Goal: Entertainment & Leisure: Consume media (video, audio)

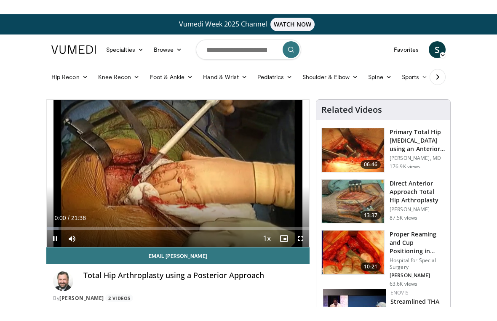
scroll to position [10, 0]
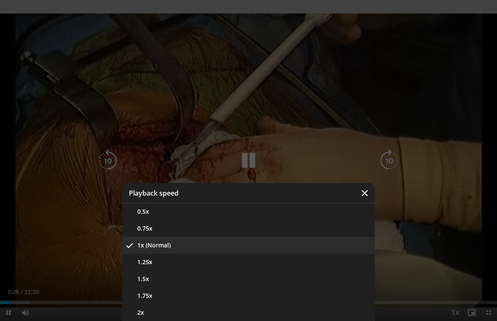
click at [250, 279] on button "1.5x" at bounding box center [248, 279] width 252 height 17
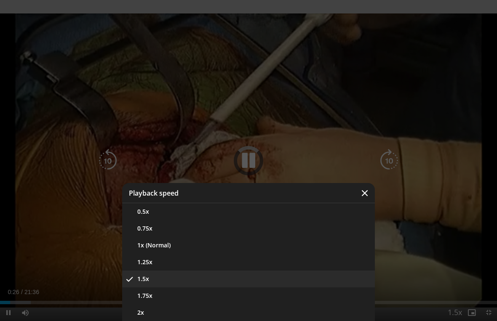
click at [289, 265] on button "1.25x" at bounding box center [248, 262] width 252 height 17
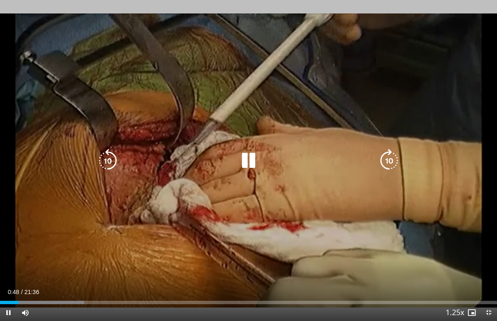
click at [108, 159] on icon "Video Player" at bounding box center [108, 161] width 24 height 24
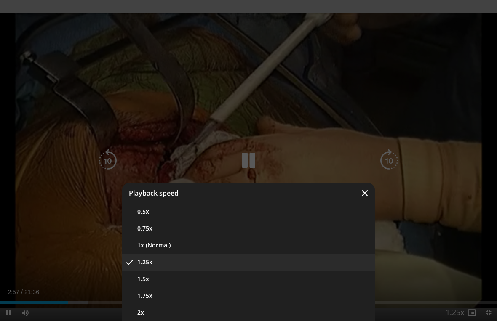
click at [203, 276] on button "1.5x" at bounding box center [248, 279] width 252 height 17
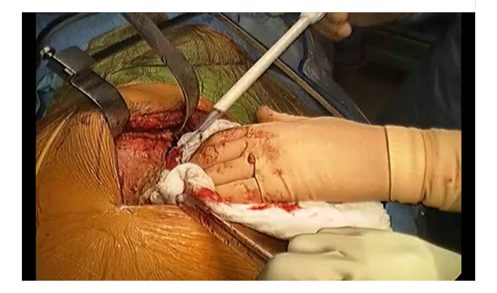
scroll to position [0, 0]
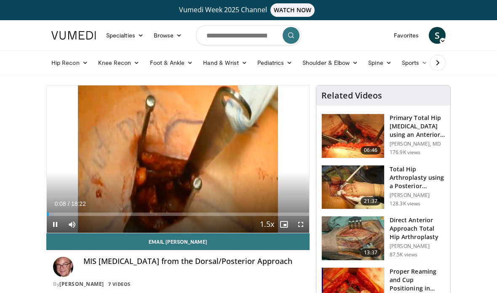
click at [248, 157] on icon "Video Player" at bounding box center [248, 159] width 24 height 24
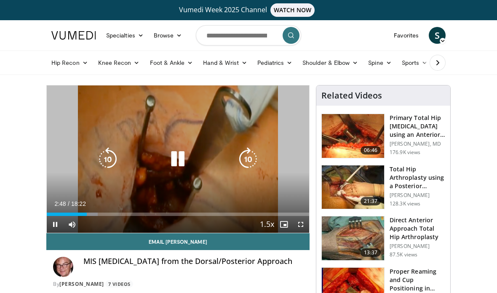
click at [177, 152] on icon "Video Player" at bounding box center [178, 159] width 24 height 24
